Goal: Task Accomplishment & Management: Manage account settings

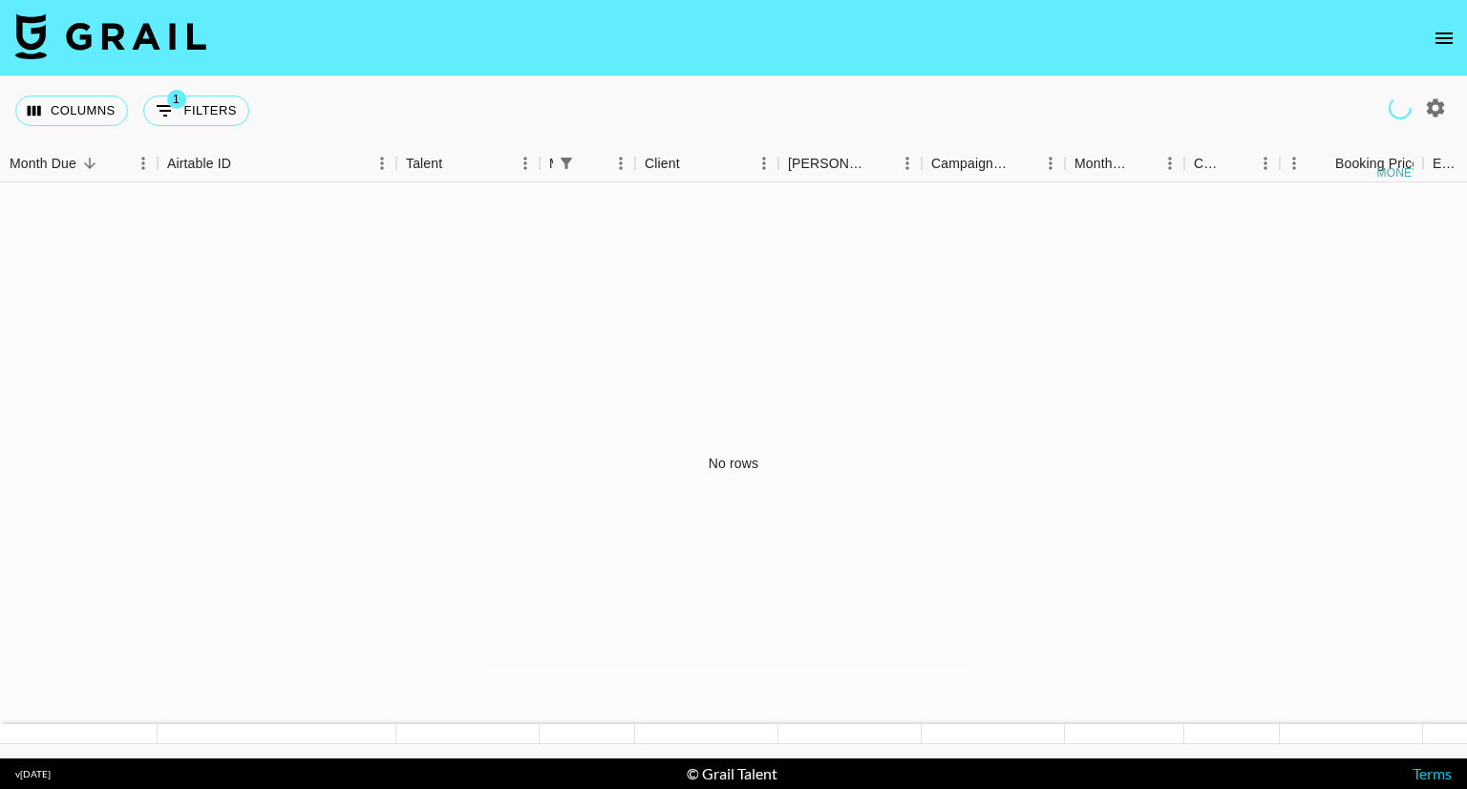
click at [1440, 34] on icon "open drawer" at bounding box center [1444, 38] width 23 height 23
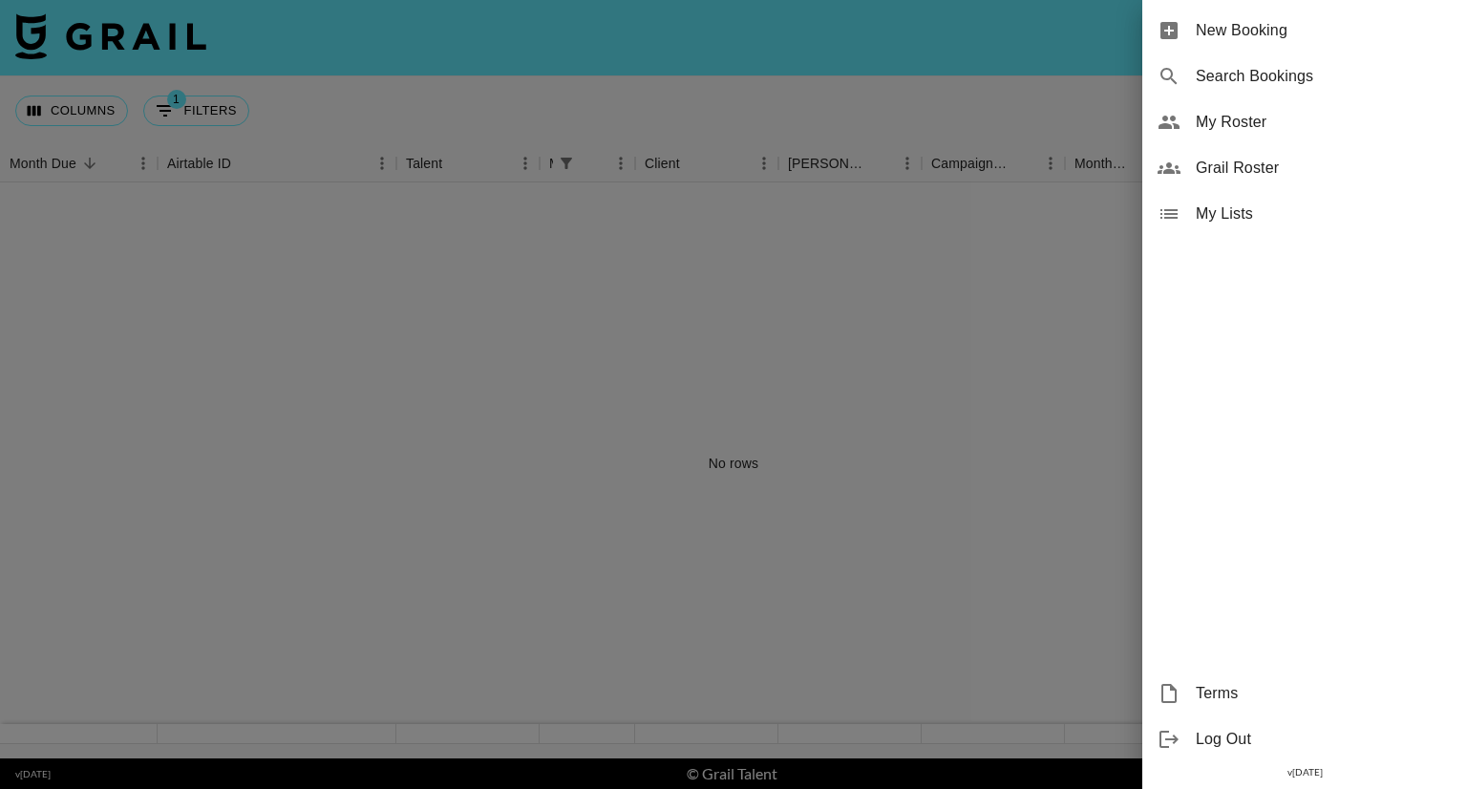
click at [1269, 117] on span "My Roster" at bounding box center [1324, 122] width 256 height 23
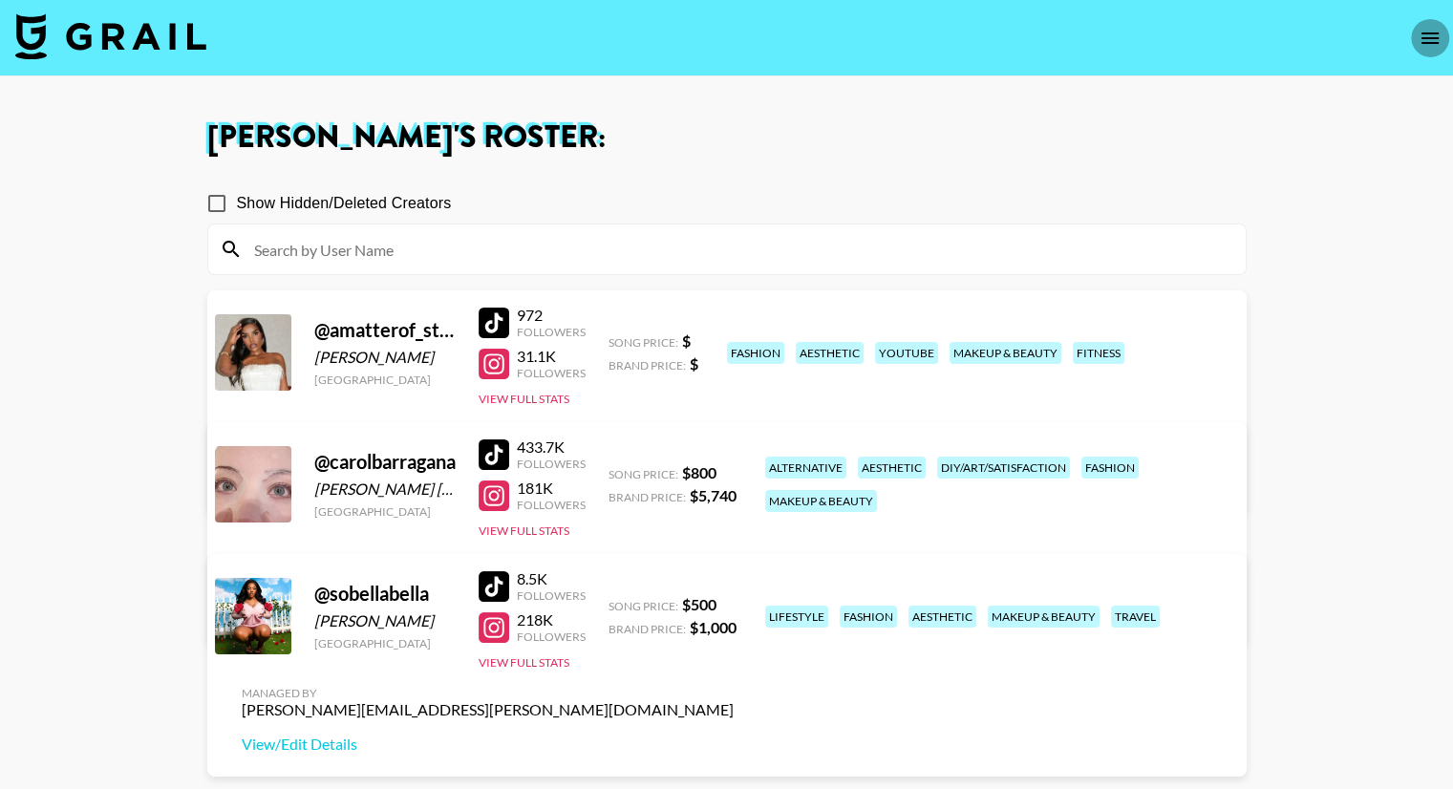
click at [1433, 39] on icon "open drawer" at bounding box center [1429, 38] width 23 height 23
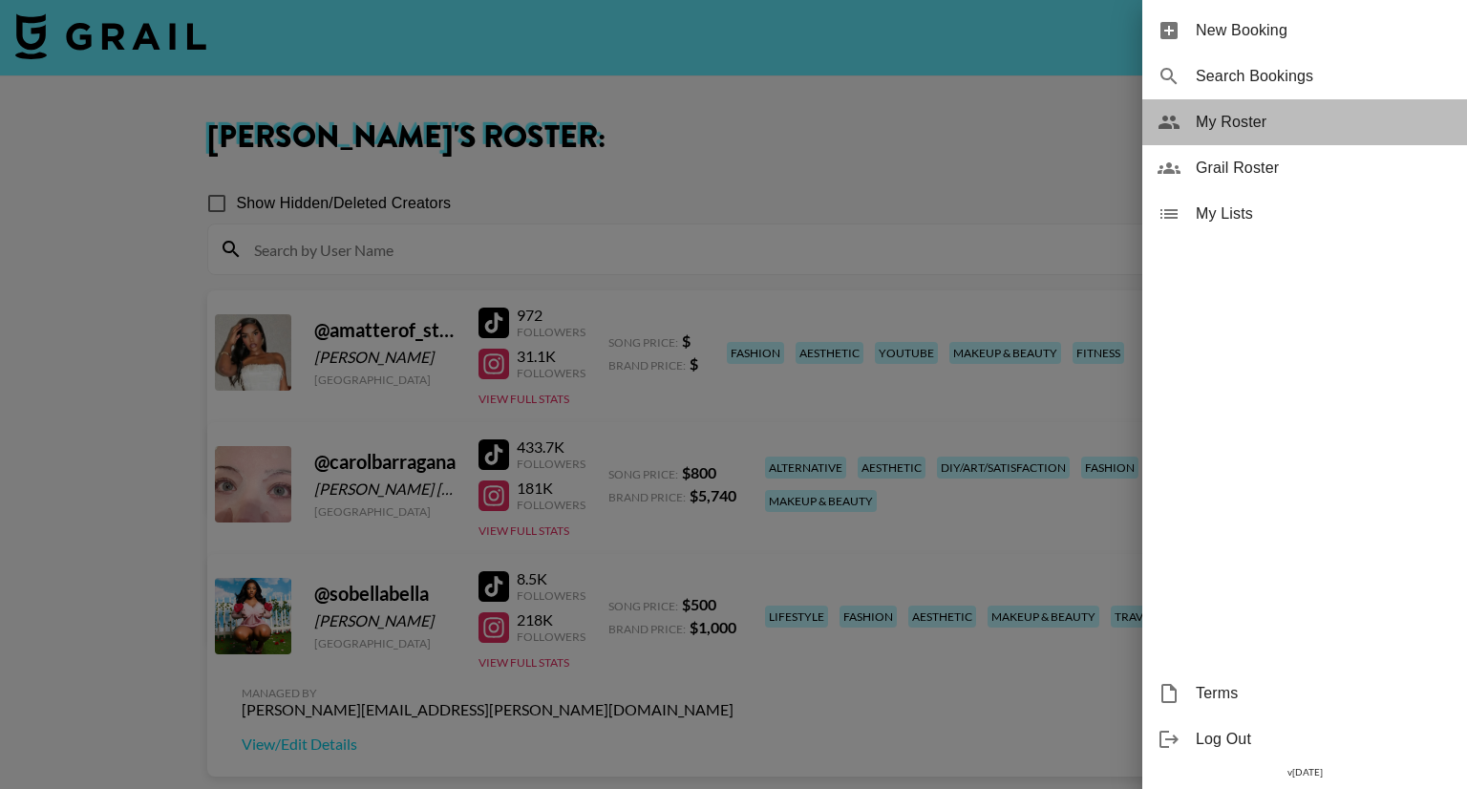
click at [1305, 116] on span "My Roster" at bounding box center [1324, 122] width 256 height 23
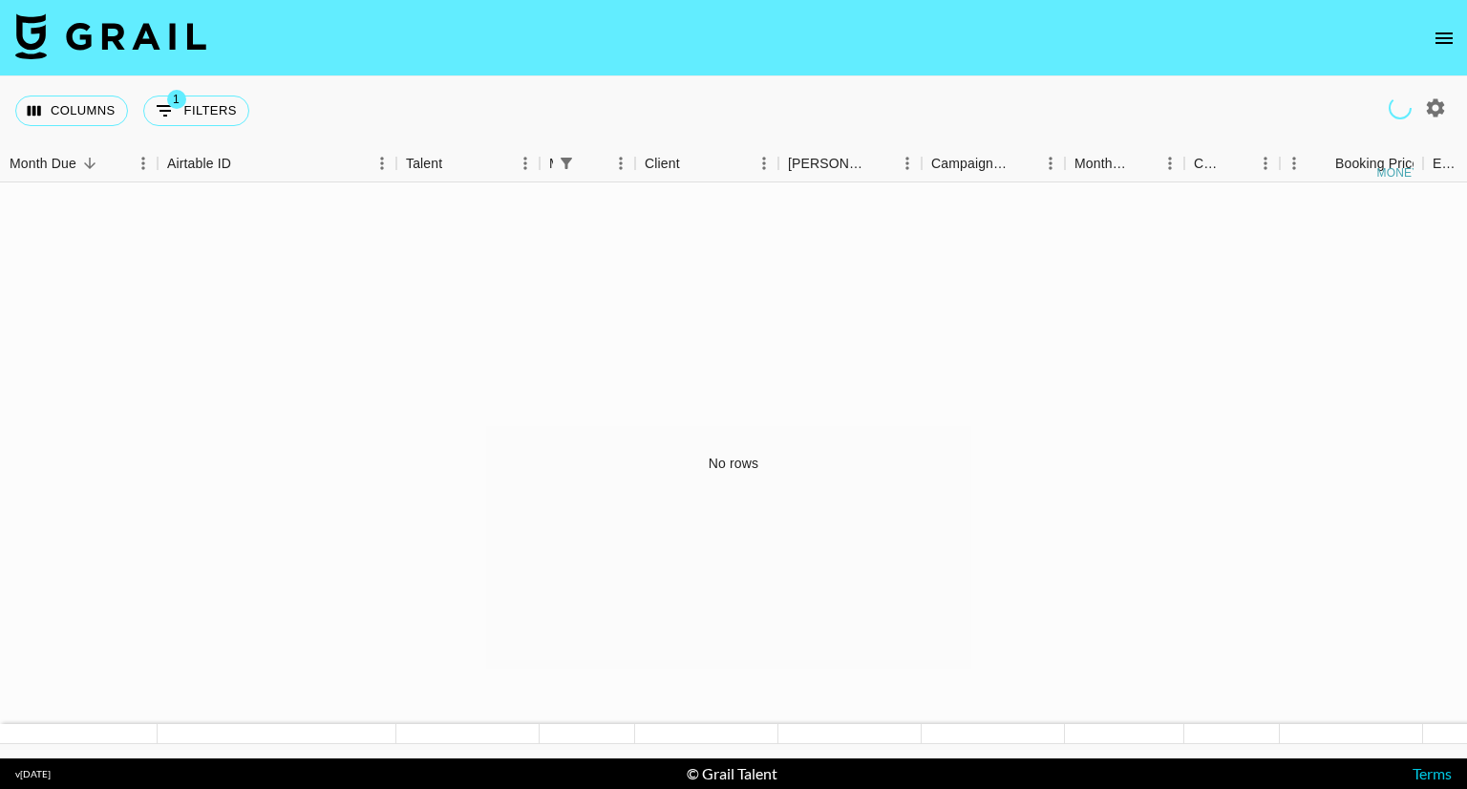
click at [1448, 37] on icon "open drawer" at bounding box center [1444, 37] width 17 height 11
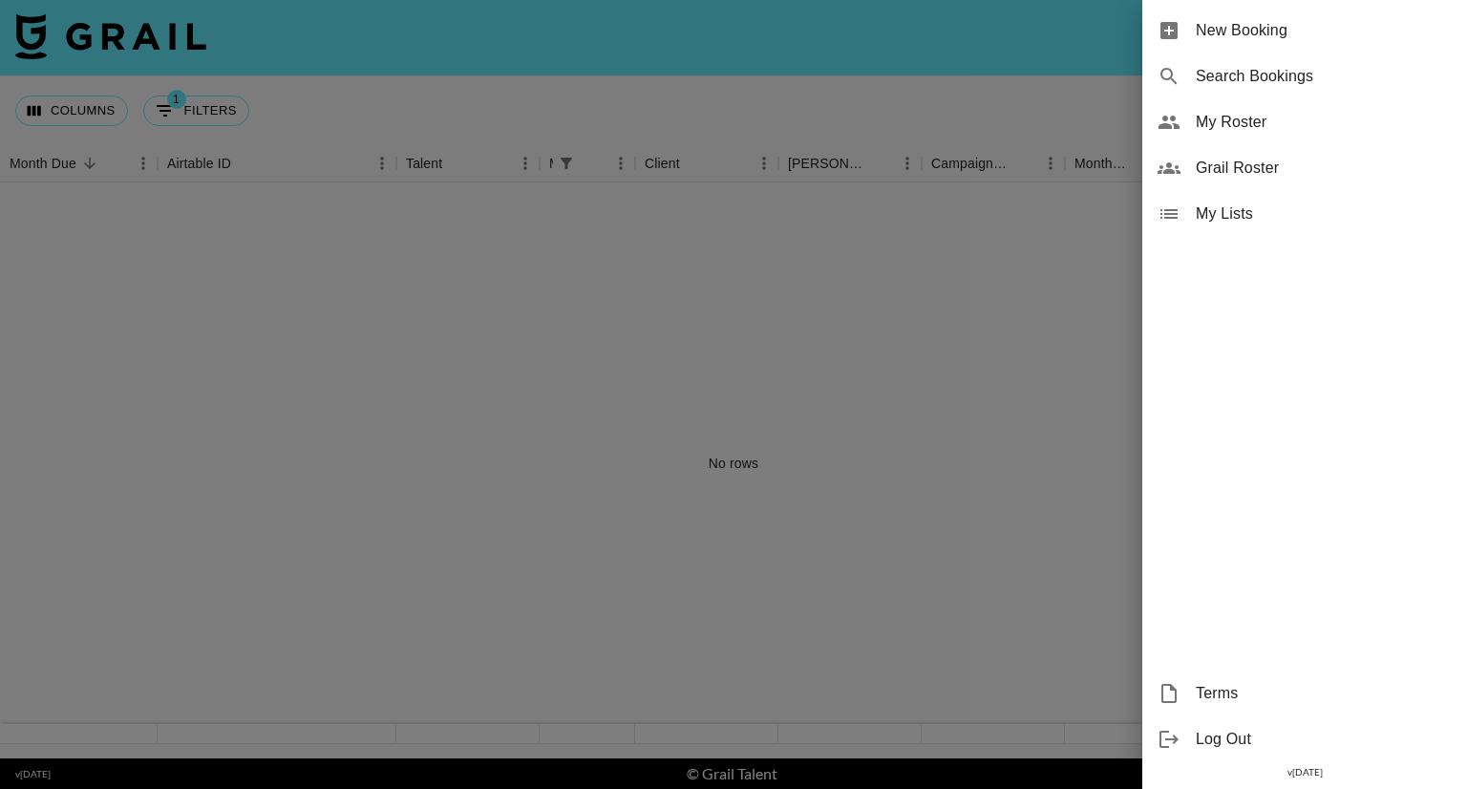
click at [1254, 126] on span "My Roster" at bounding box center [1324, 122] width 256 height 23
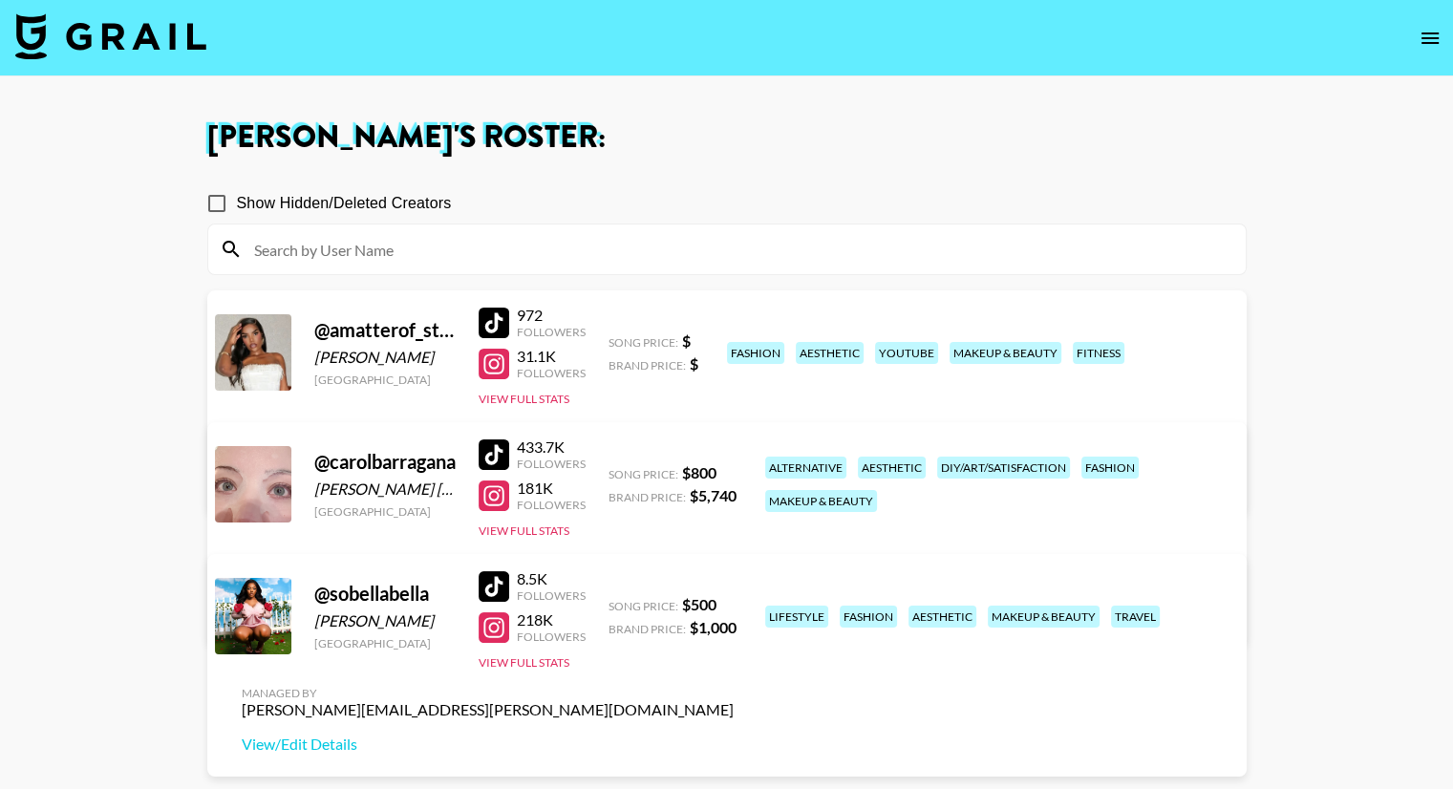
click at [381, 247] on input at bounding box center [738, 249] width 991 height 31
click at [382, 203] on span "Show Hidden/Deleted Creators" at bounding box center [344, 203] width 215 height 23
click at [237, 203] on input "Show Hidden/Deleted Creators" at bounding box center [217, 203] width 40 height 40
click at [384, 196] on span "Show Hidden/Deleted Creators" at bounding box center [344, 203] width 215 height 23
click at [237, 196] on input "Show Hidden/Deleted Creators" at bounding box center [217, 203] width 40 height 40
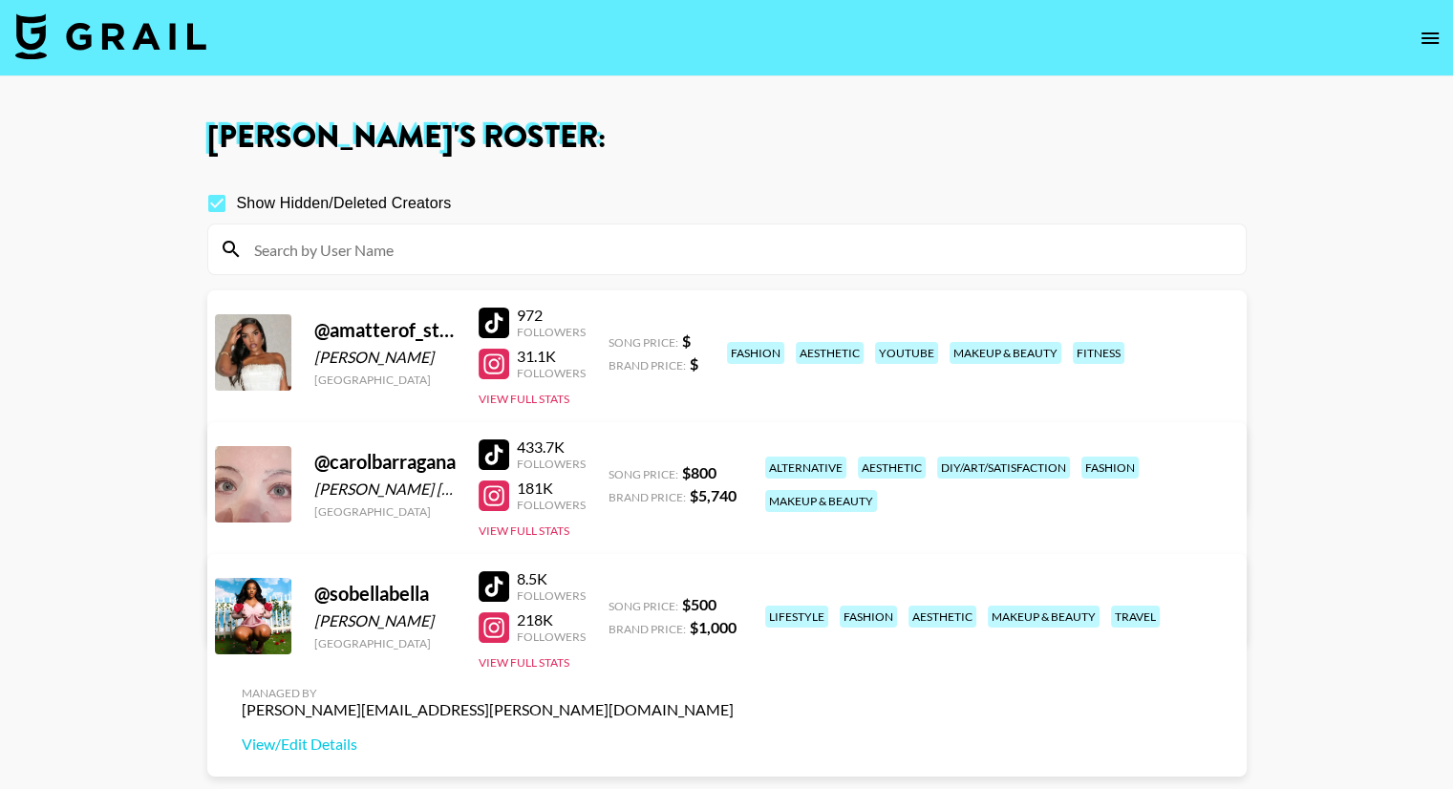
checkbox input "false"
click at [182, 25] on img at bounding box center [110, 36] width 191 height 46
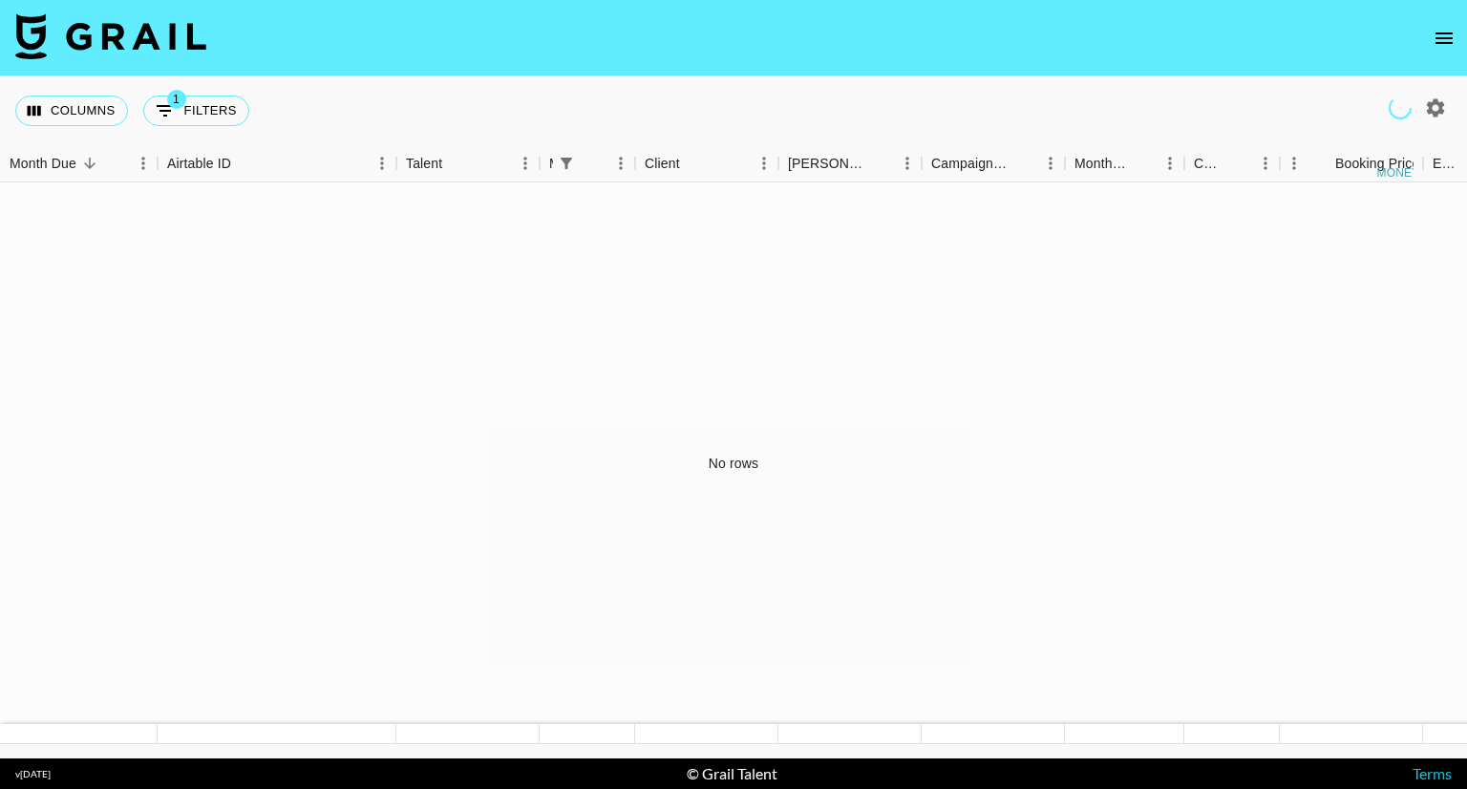
click at [1441, 35] on icon "open drawer" at bounding box center [1444, 38] width 23 height 23
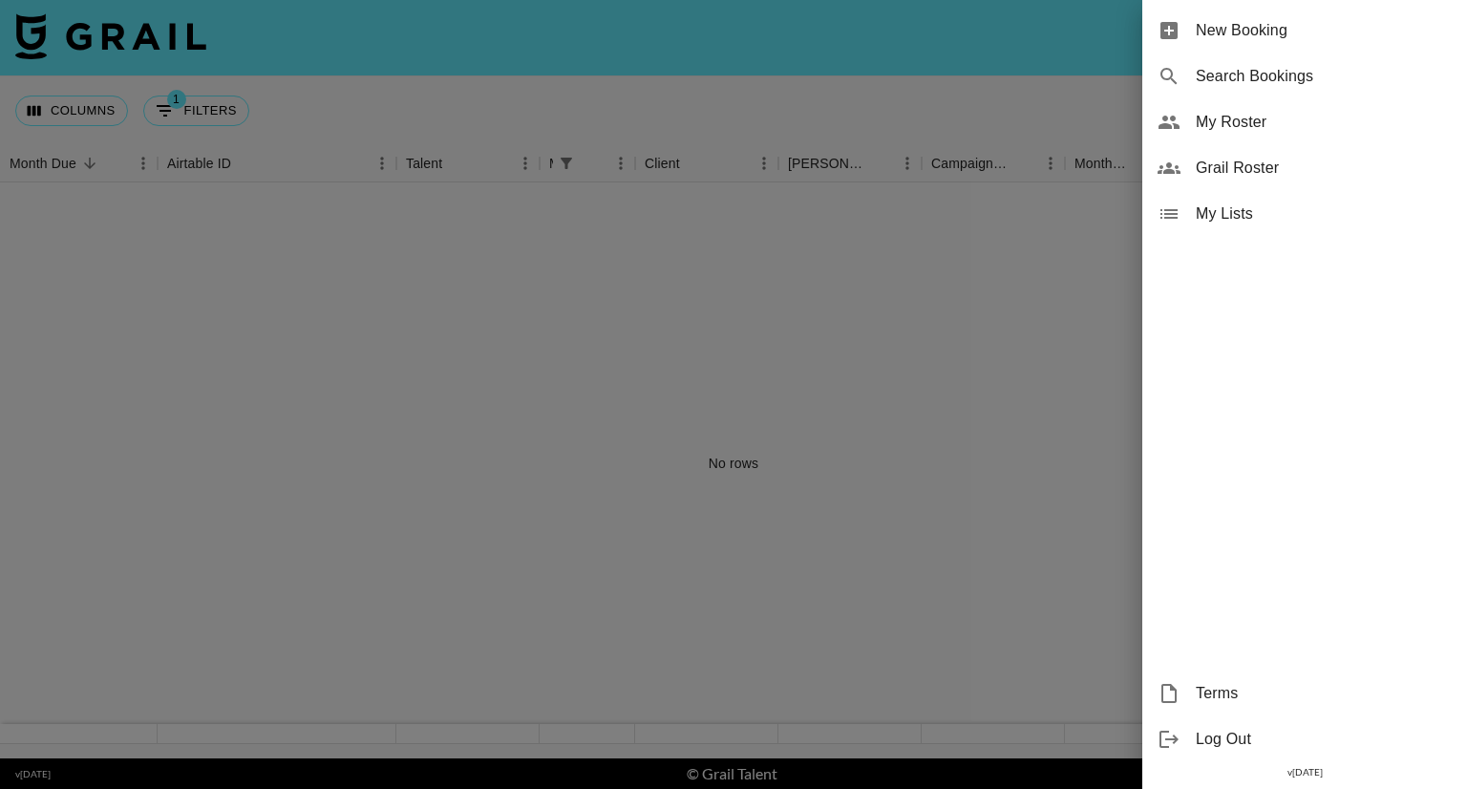
click at [1248, 177] on span "Grail Roster" at bounding box center [1324, 168] width 256 height 23
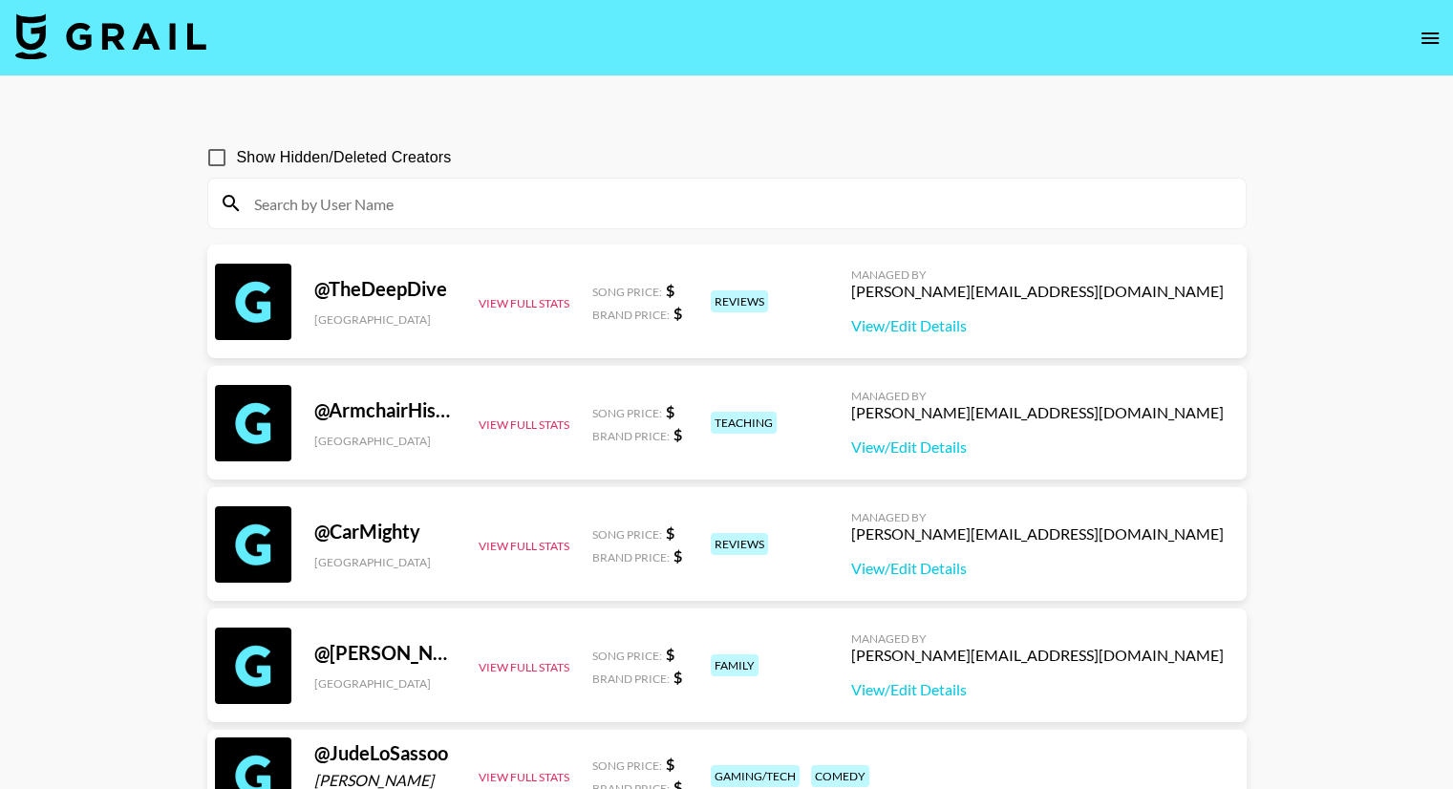
click at [1433, 37] on icon "open drawer" at bounding box center [1429, 37] width 17 height 11
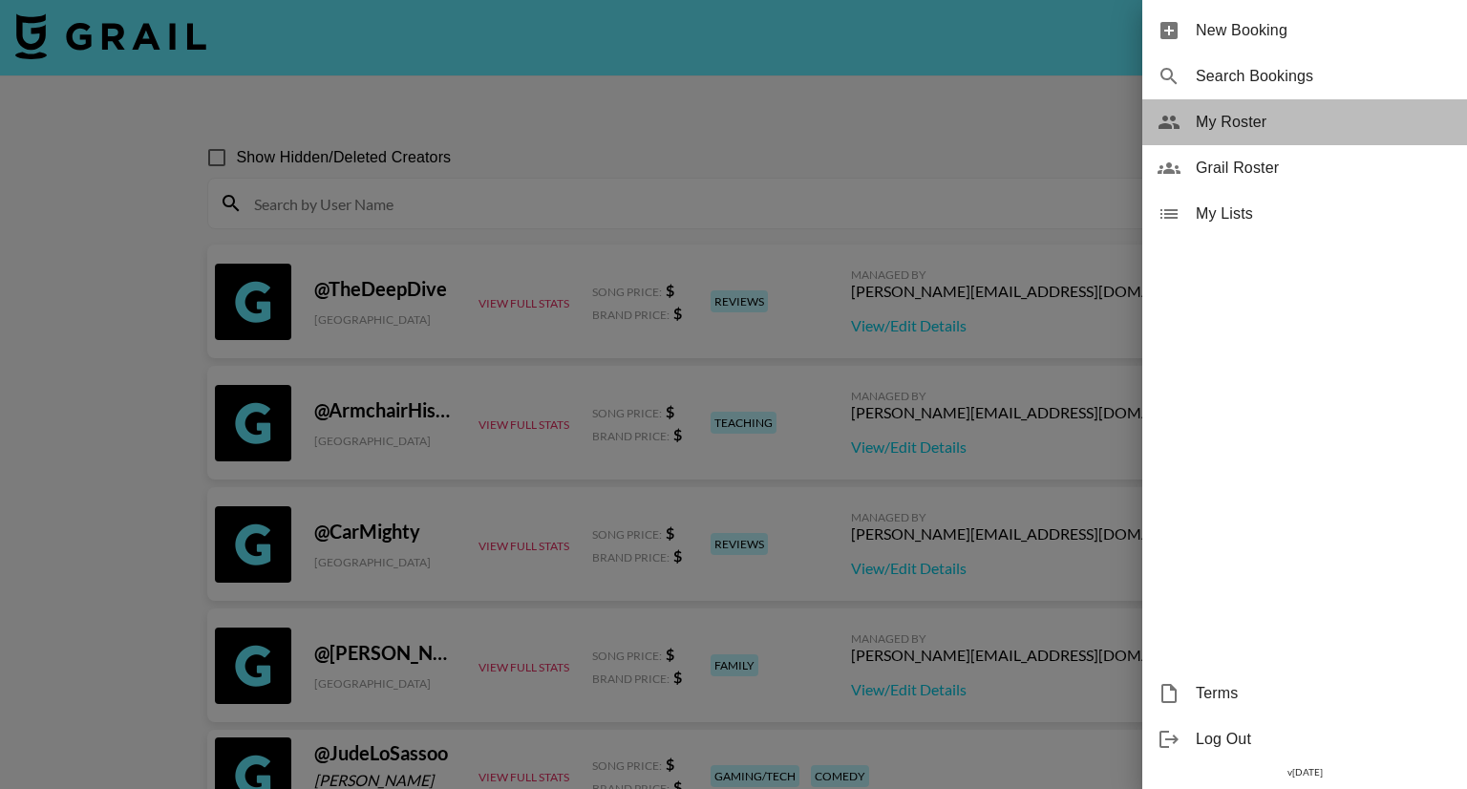
click at [1224, 112] on span "My Roster" at bounding box center [1324, 122] width 256 height 23
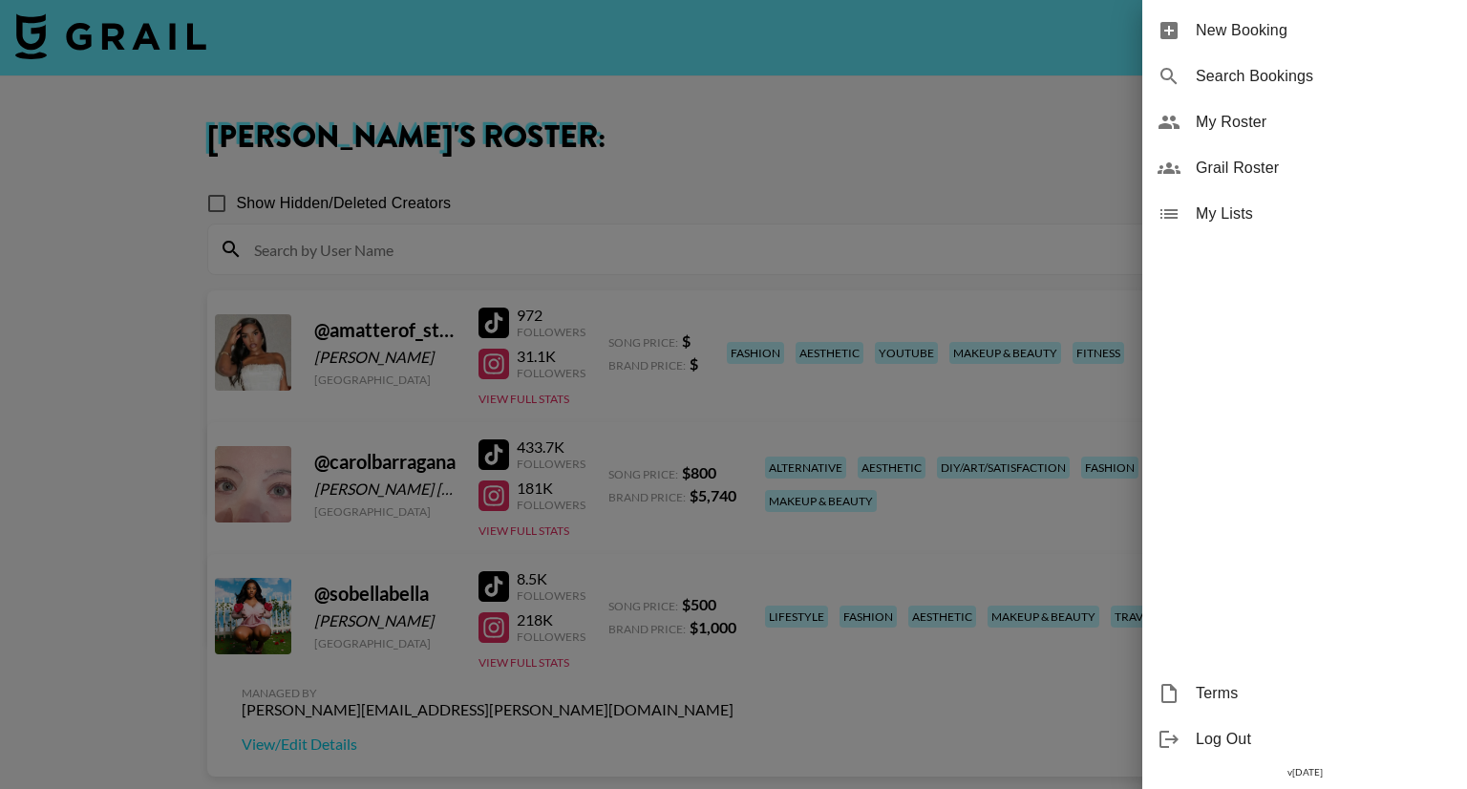
click at [759, 149] on div at bounding box center [733, 394] width 1467 height 789
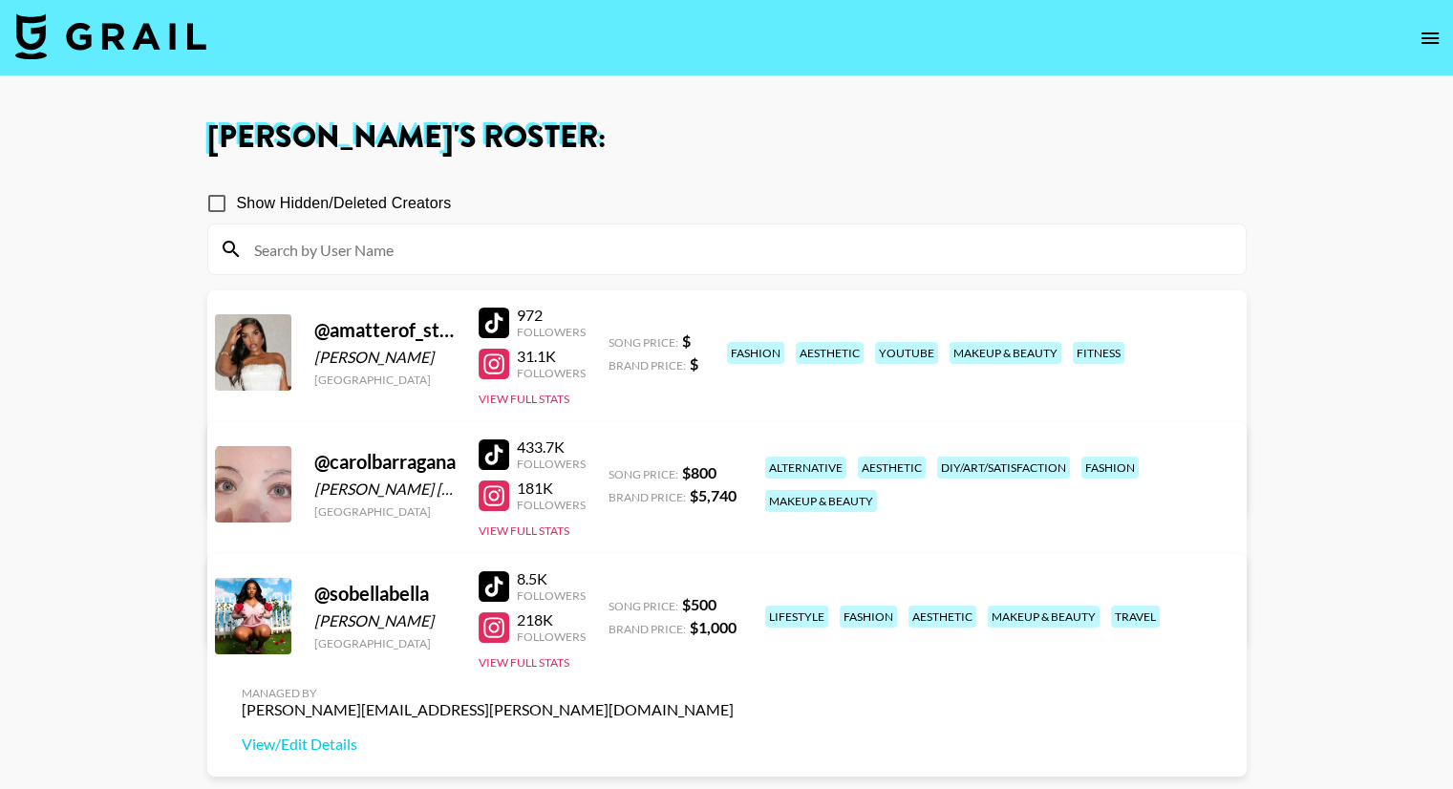
click at [398, 330] on div "@ amatterof_style" at bounding box center [384, 330] width 141 height 24
click at [734, 471] on link "View/Edit Details" at bounding box center [488, 480] width 492 height 19
click at [1424, 40] on icon "open drawer" at bounding box center [1429, 38] width 23 height 23
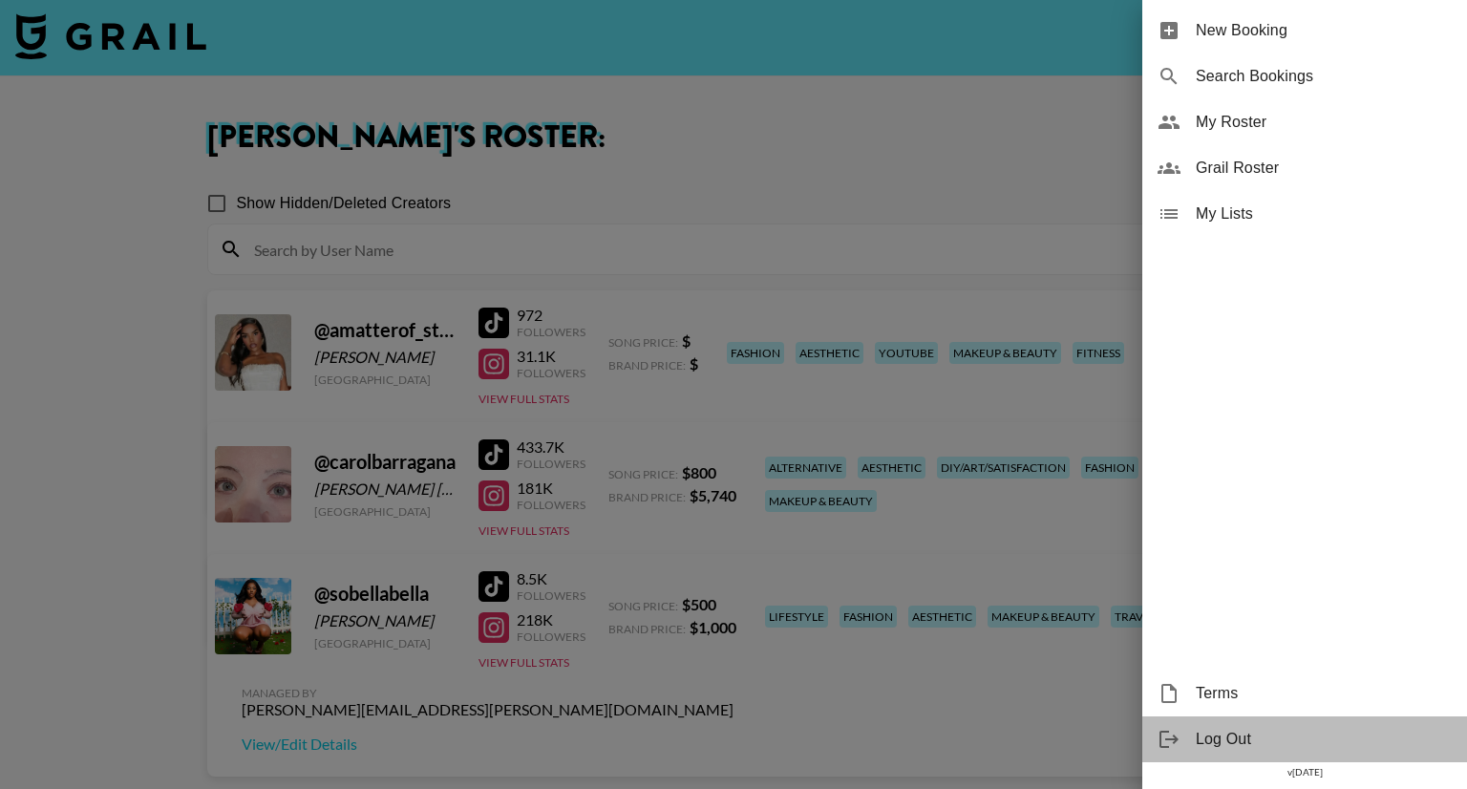
click at [1226, 735] on span "Log Out" at bounding box center [1324, 739] width 256 height 23
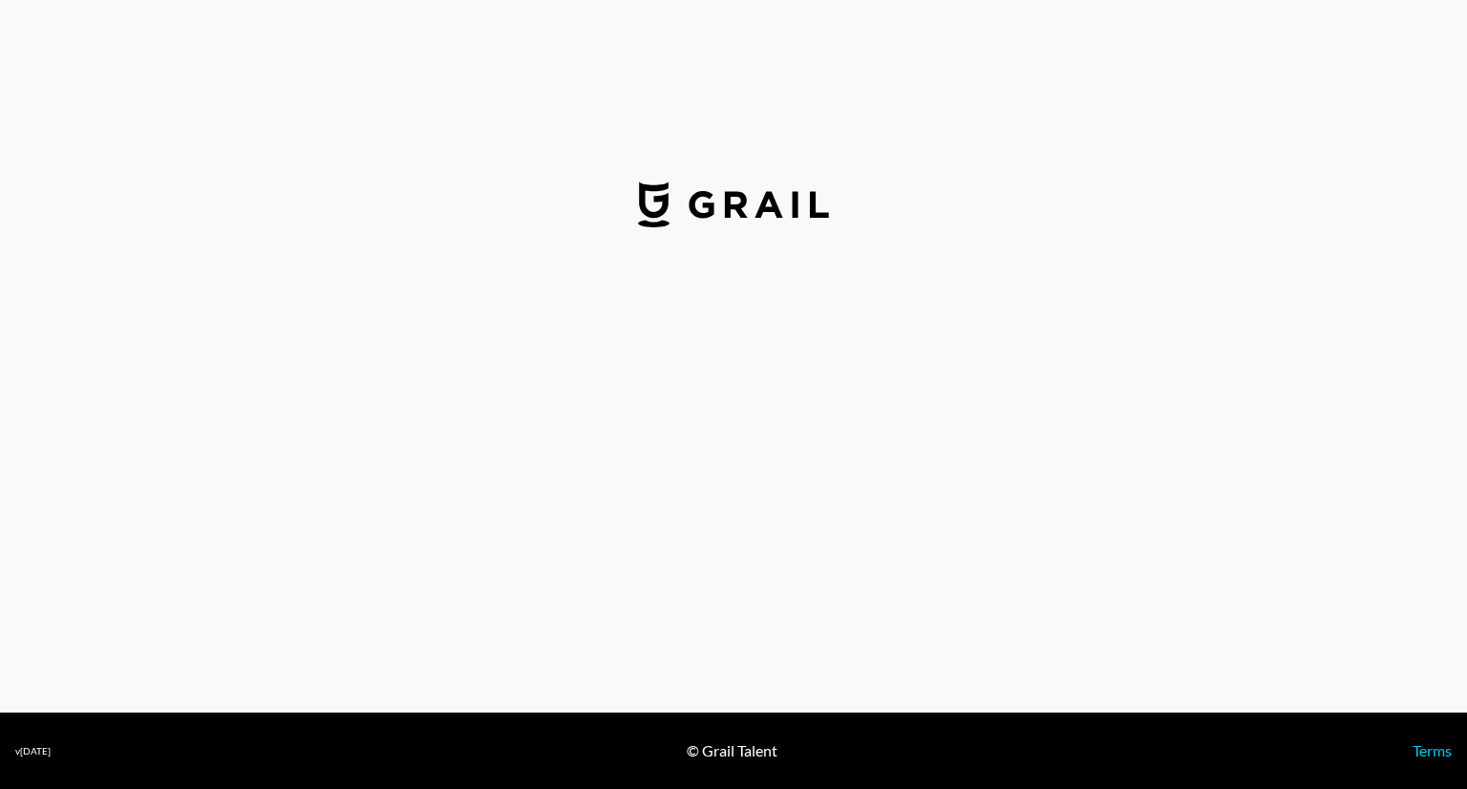
select select "USD"
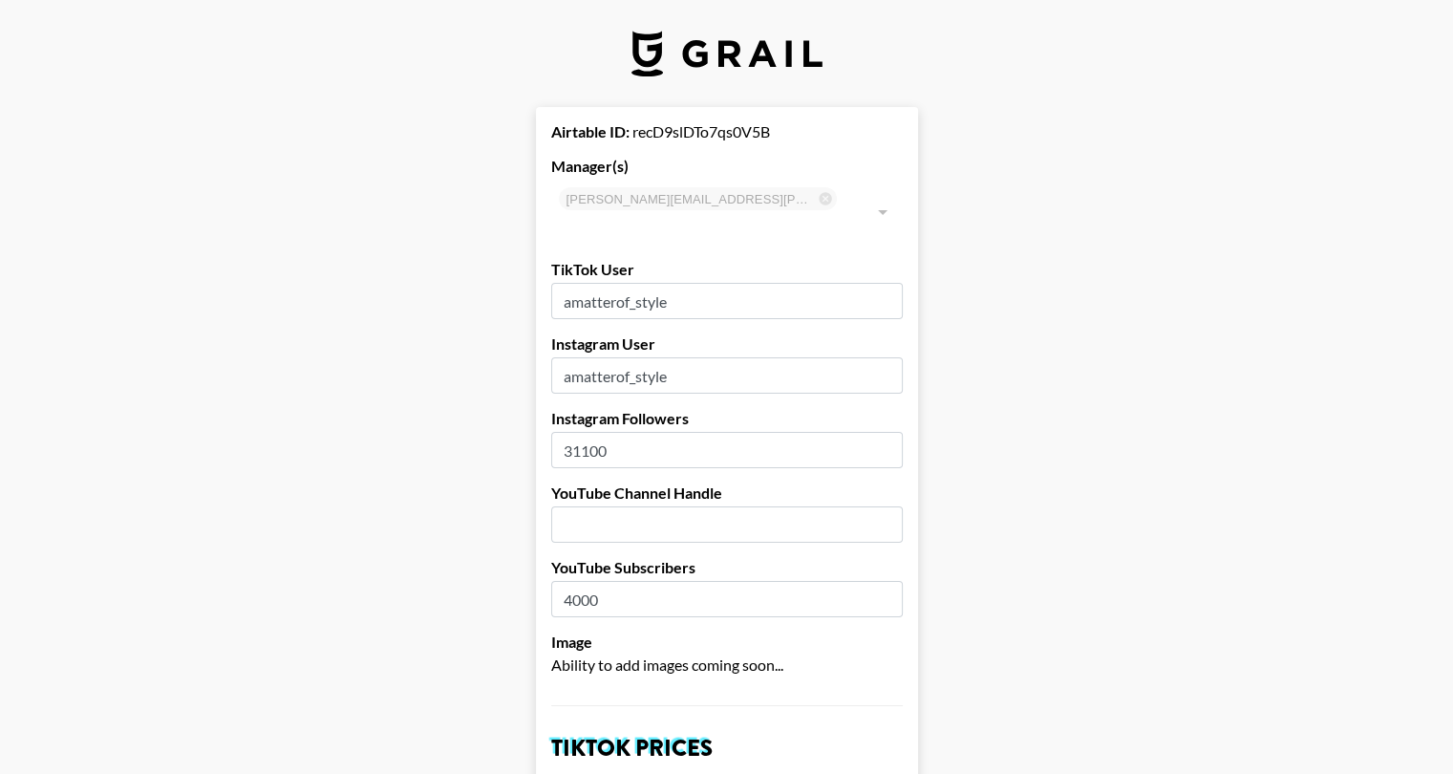
drag, startPoint x: 685, startPoint y: 275, endPoint x: 550, endPoint y: 266, distance: 135.0
drag, startPoint x: 589, startPoint y: 273, endPoint x: 446, endPoint y: 298, distance: 145.4
drag, startPoint x: 677, startPoint y: 351, endPoint x: 531, endPoint y: 351, distance: 146.1
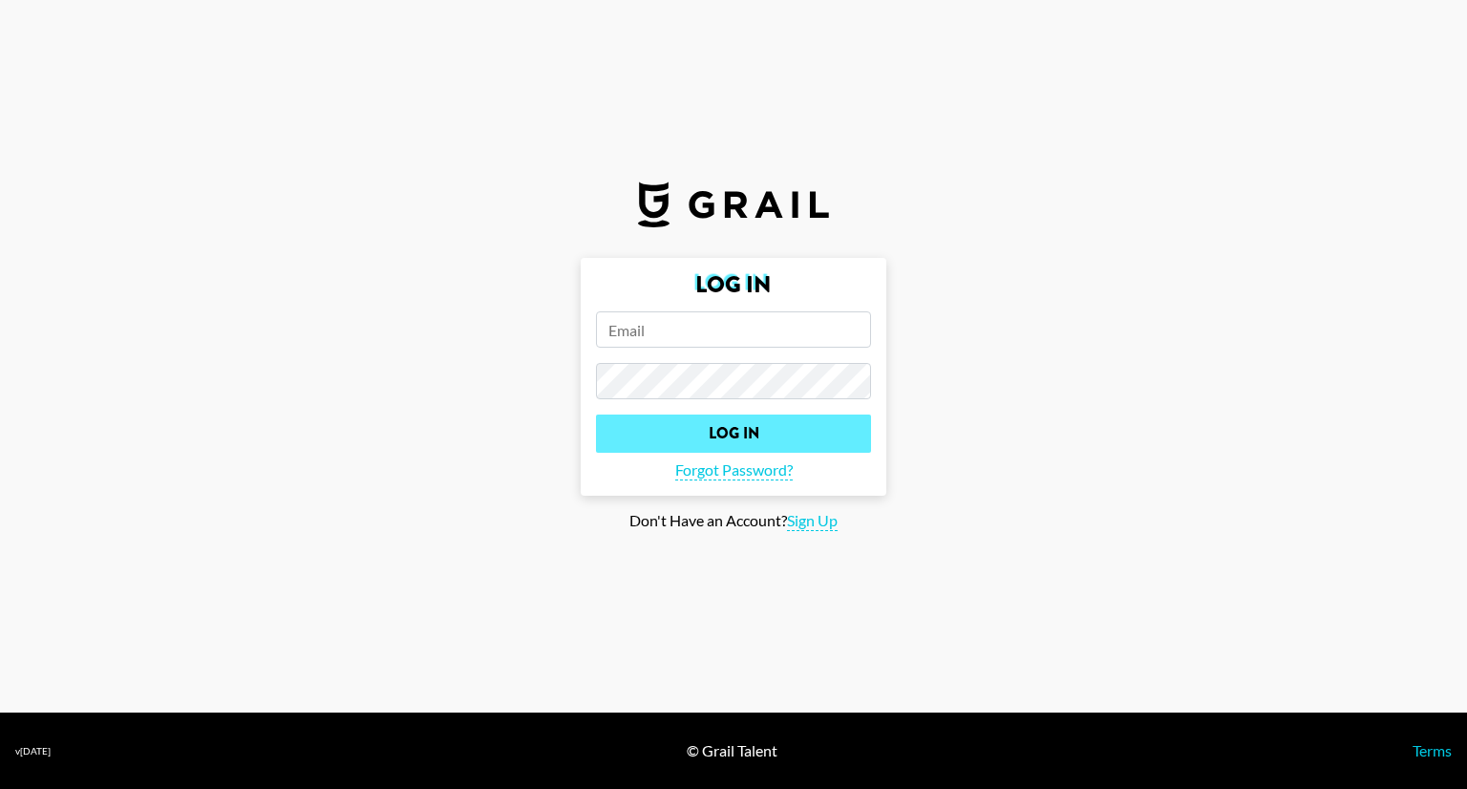
type input "[PERSON_NAME][EMAIL_ADDRESS][PERSON_NAME][DOMAIN_NAME]"
click at [759, 422] on input "Log In" at bounding box center [733, 434] width 275 height 38
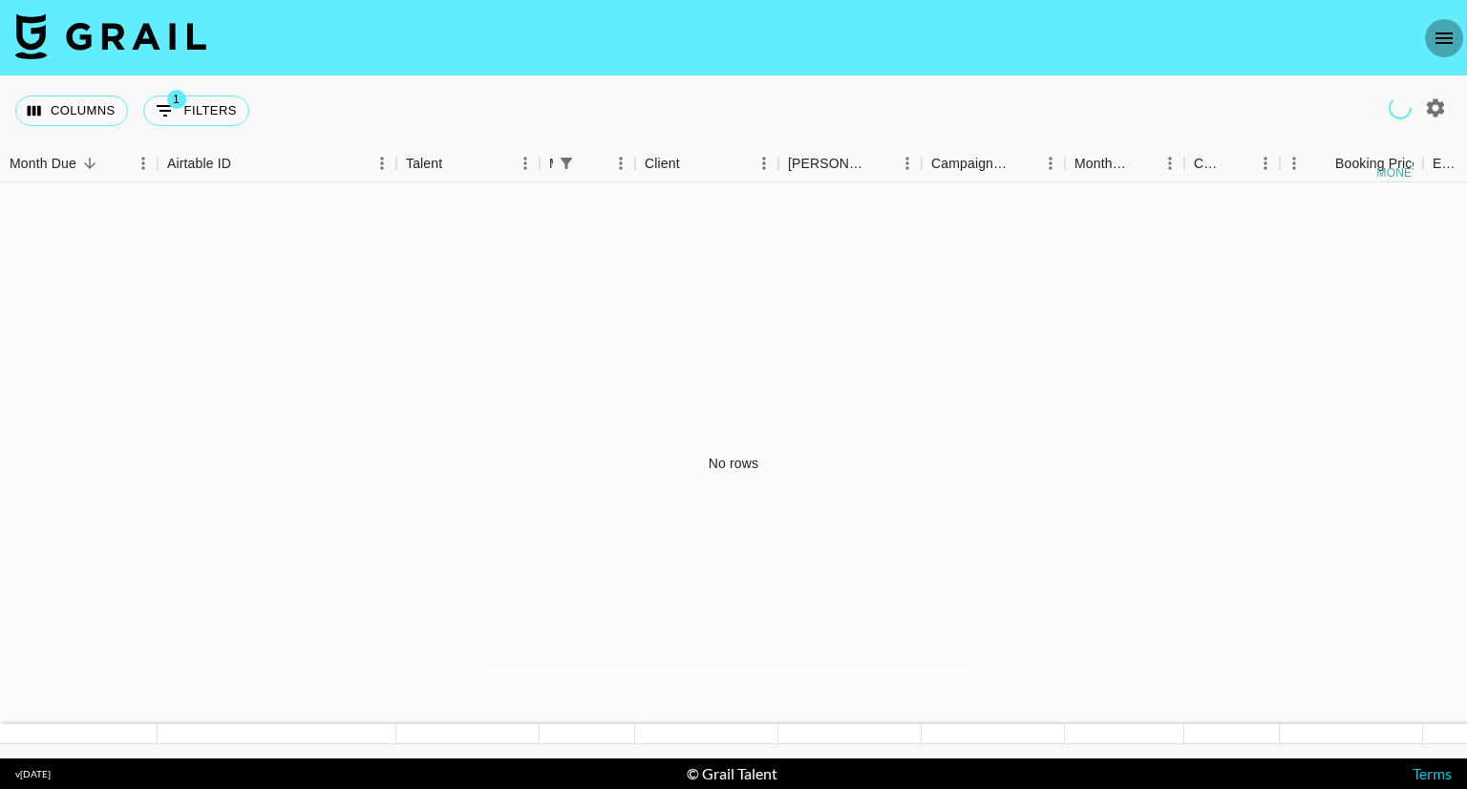
click at [1460, 43] on button "open drawer" at bounding box center [1444, 38] width 38 height 38
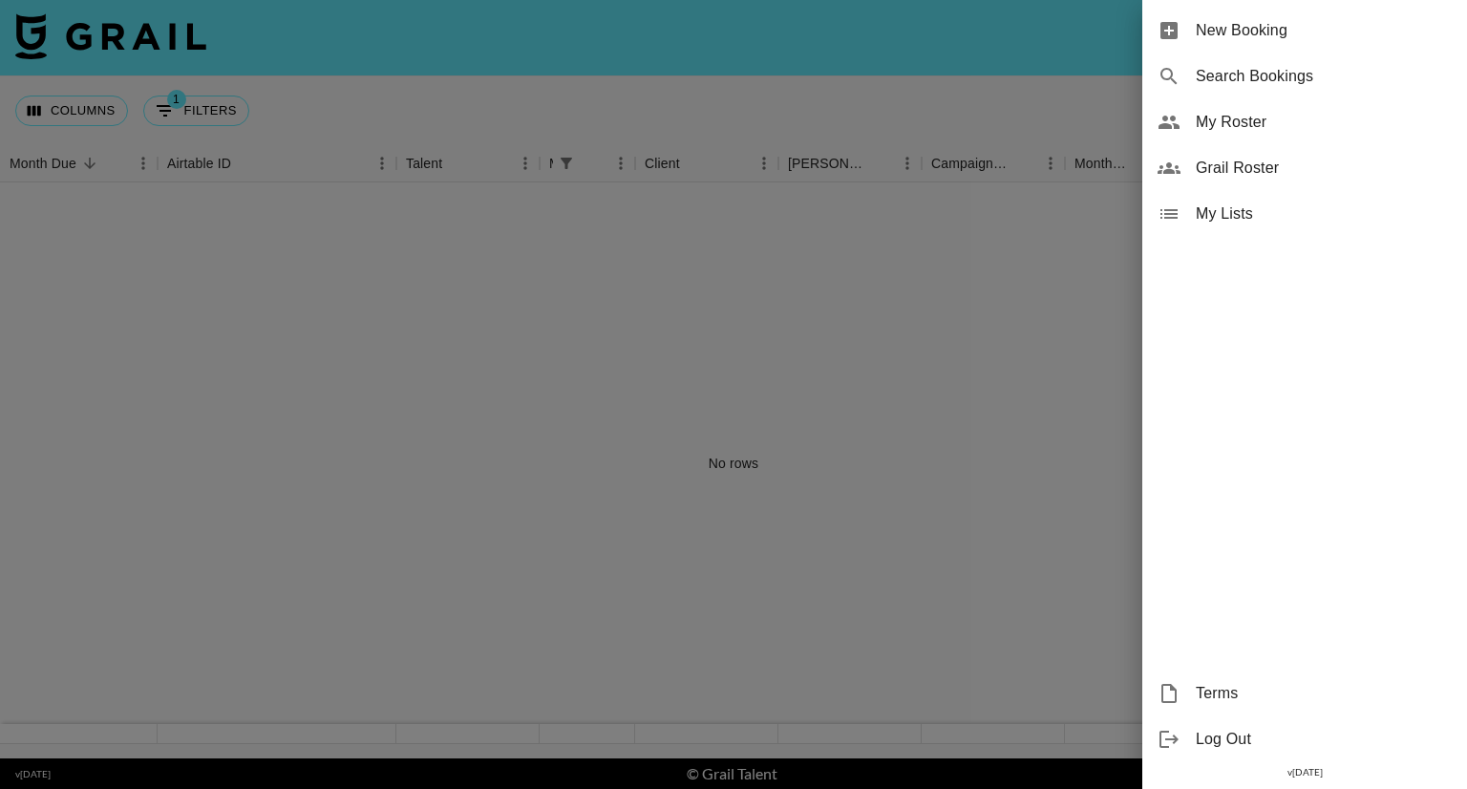
click at [1264, 116] on span "My Roster" at bounding box center [1324, 122] width 256 height 23
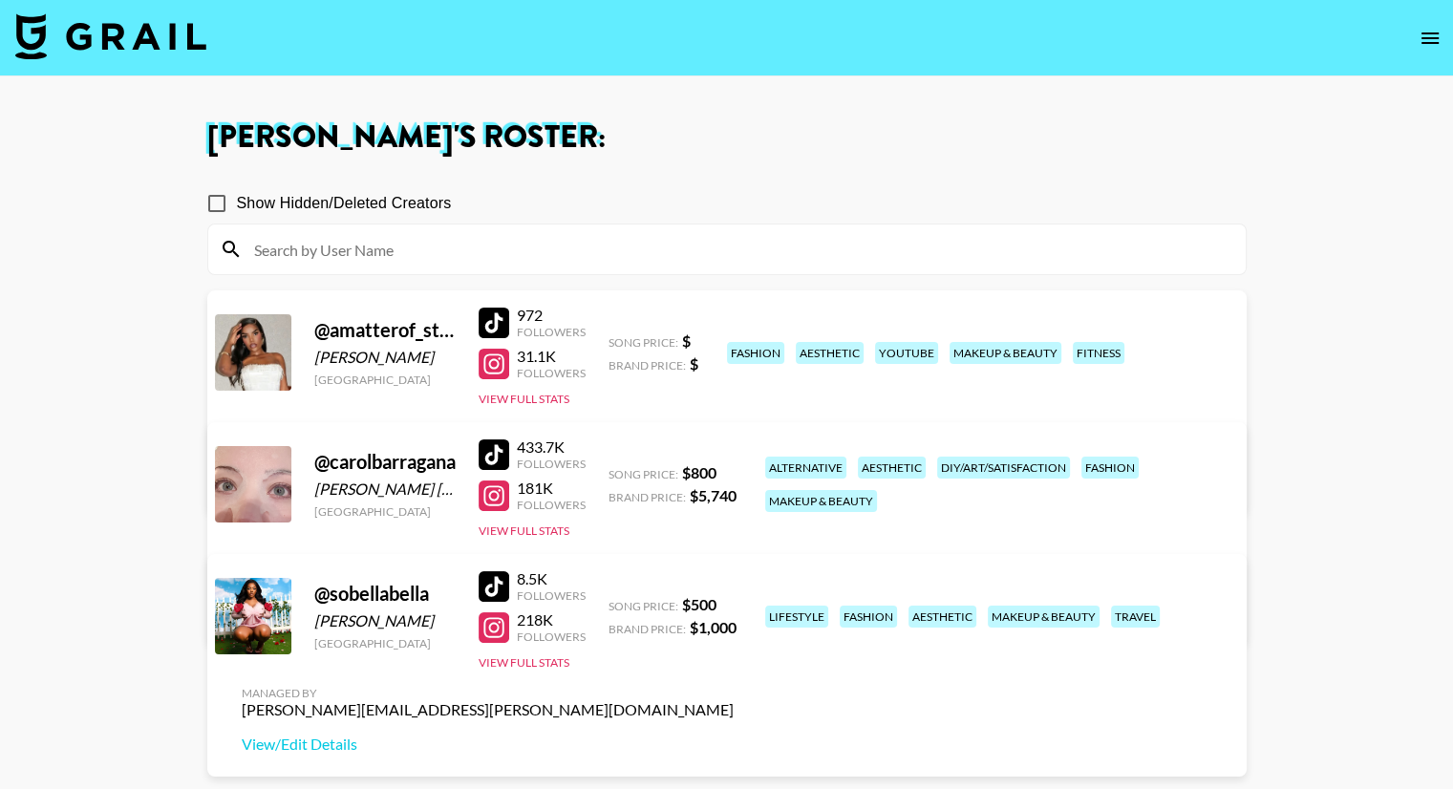
click at [680, 150] on h1 "Juliana Longhi 's Roster:" at bounding box center [726, 137] width 1039 height 31
